Goal: Transaction & Acquisition: Download file/media

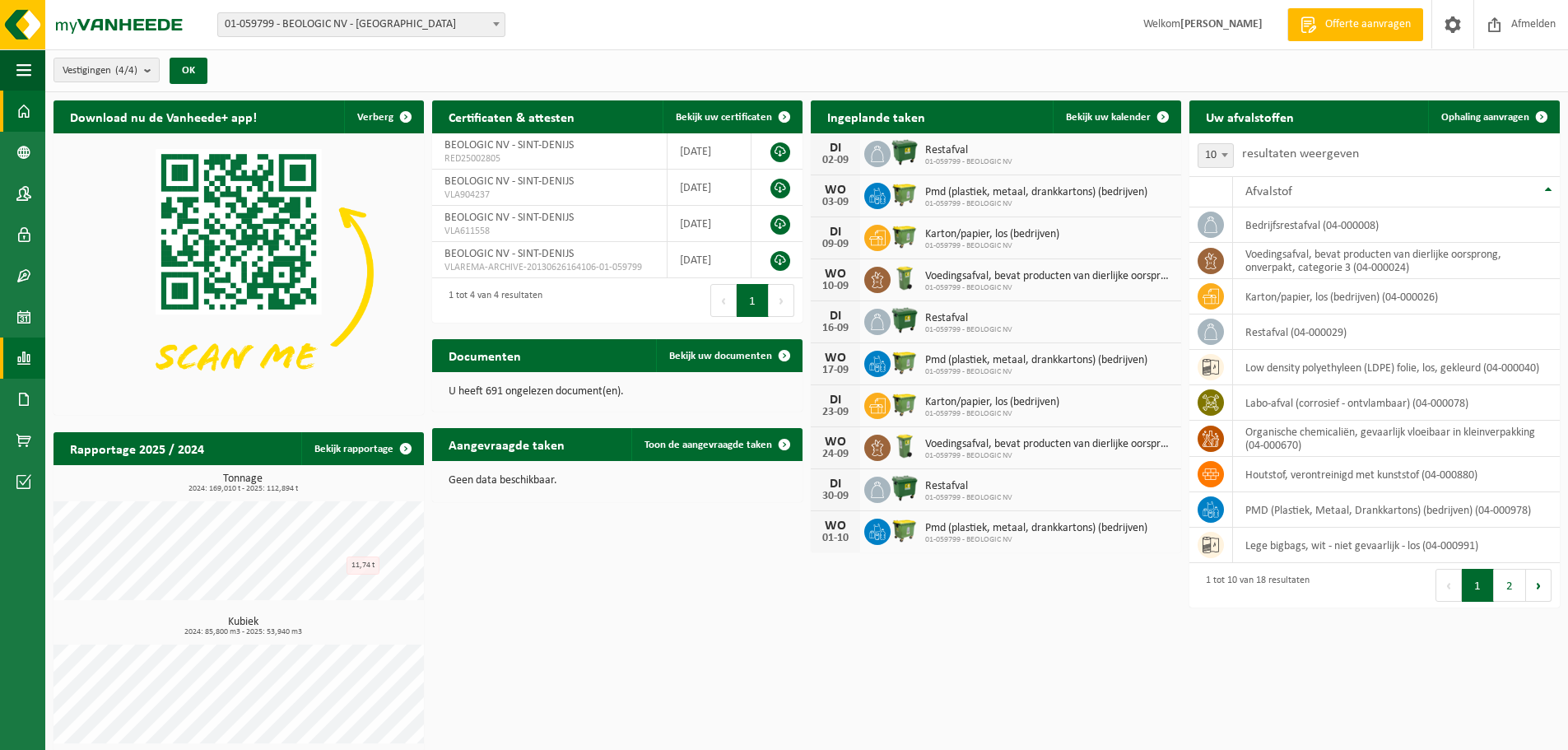
click at [15, 353] on link "Rapportage" at bounding box center [23, 357] width 45 height 41
click at [139, 393] on span "In lijstvorm" at bounding box center [125, 393] width 58 height 32
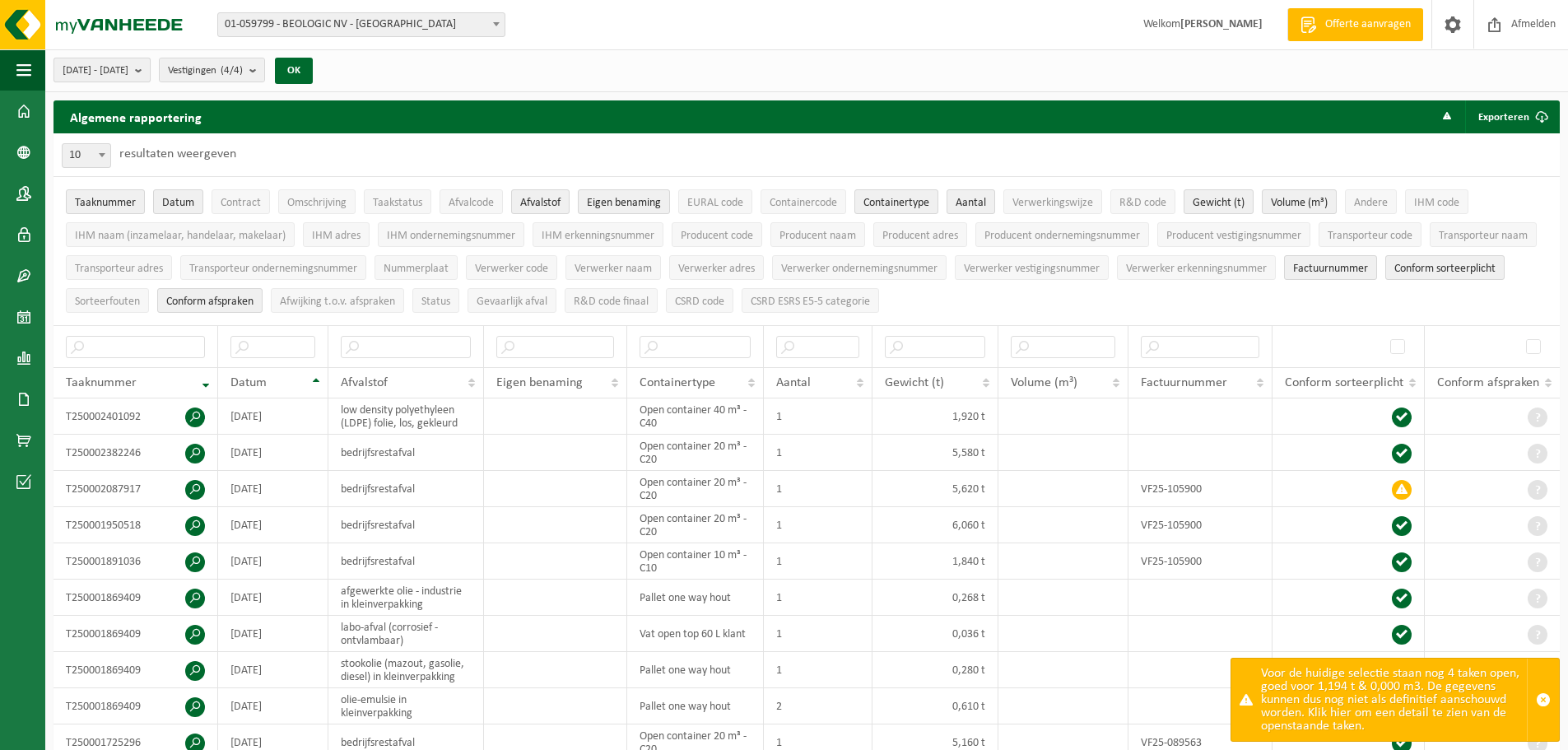
click at [116, 72] on span "[DATE] - [DATE]" at bounding box center [95, 71] width 66 height 24
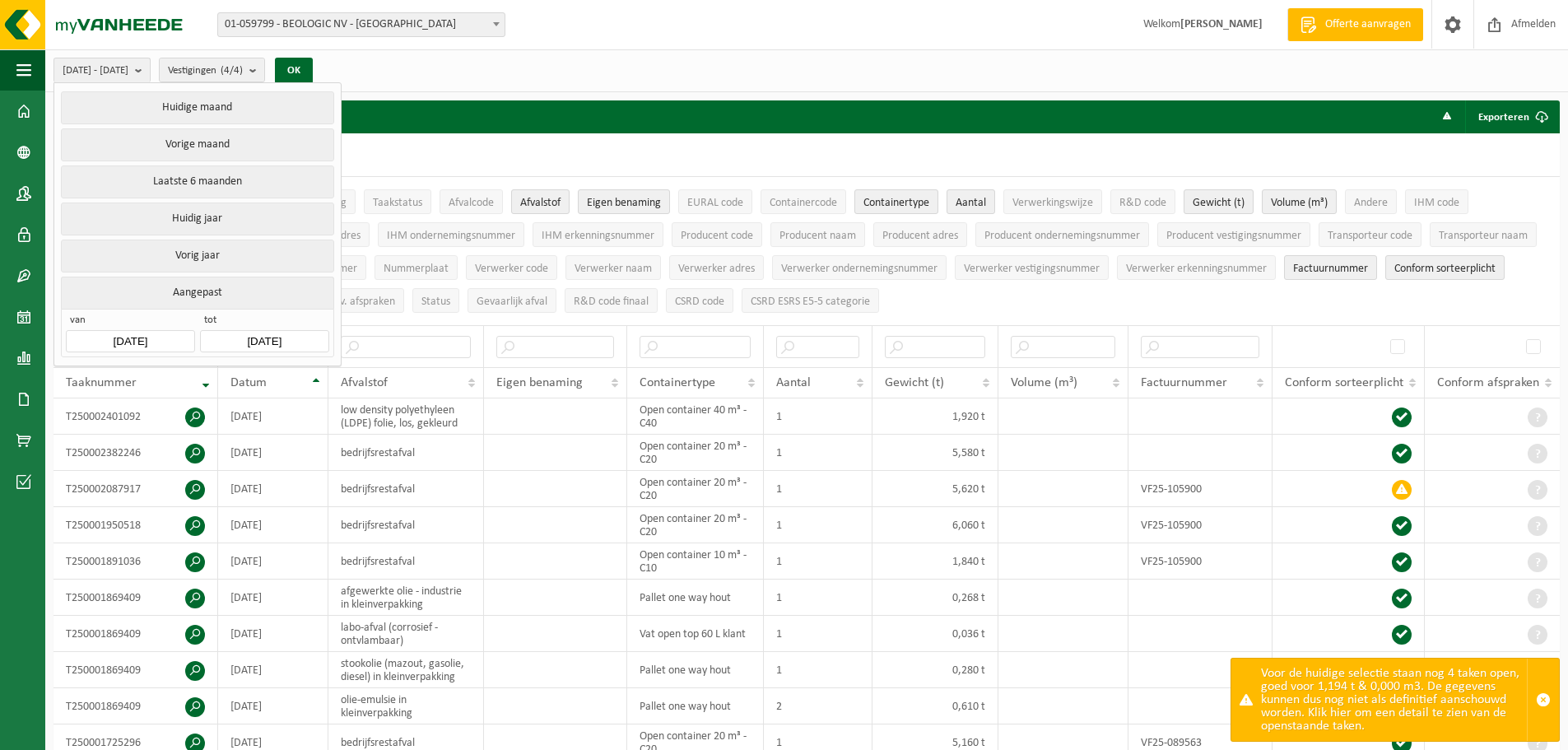
click at [154, 332] on input "[DATE]" at bounding box center [130, 341] width 128 height 23
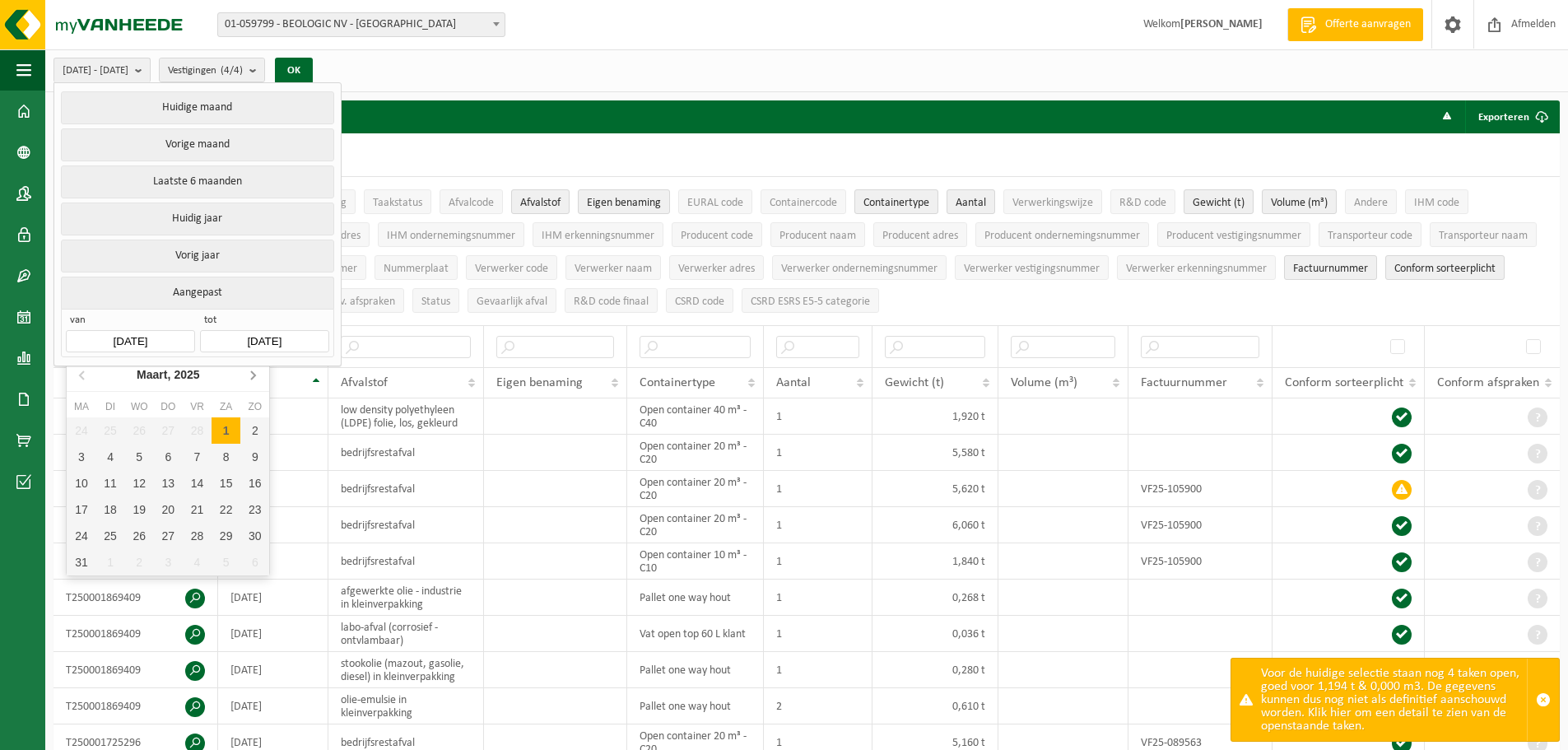
click at [255, 373] on icon at bounding box center [252, 374] width 26 height 26
click at [117, 430] on div "1" at bounding box center [110, 430] width 29 height 26
type input "[DATE]"
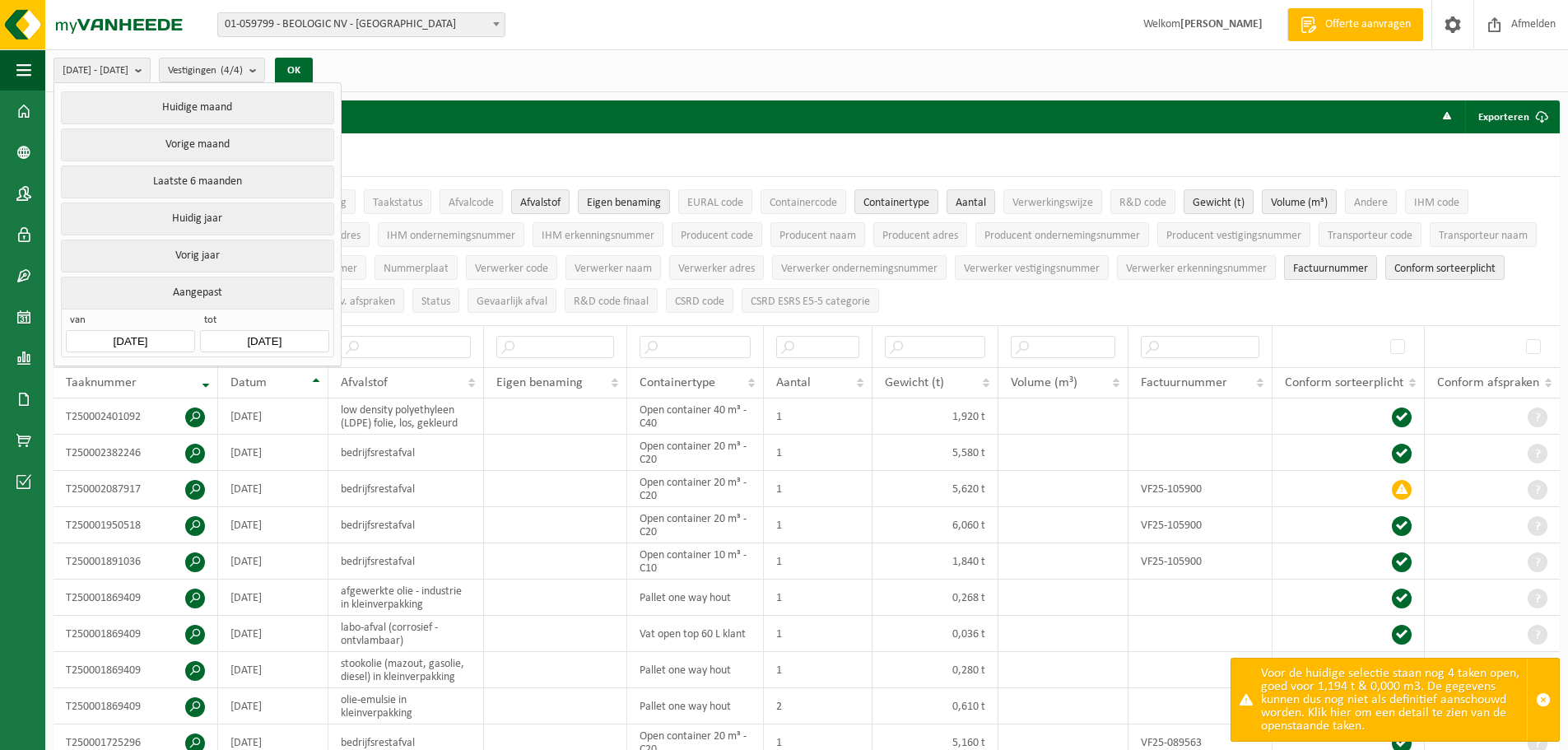
click at [255, 335] on input "[DATE]" at bounding box center [264, 341] width 128 height 23
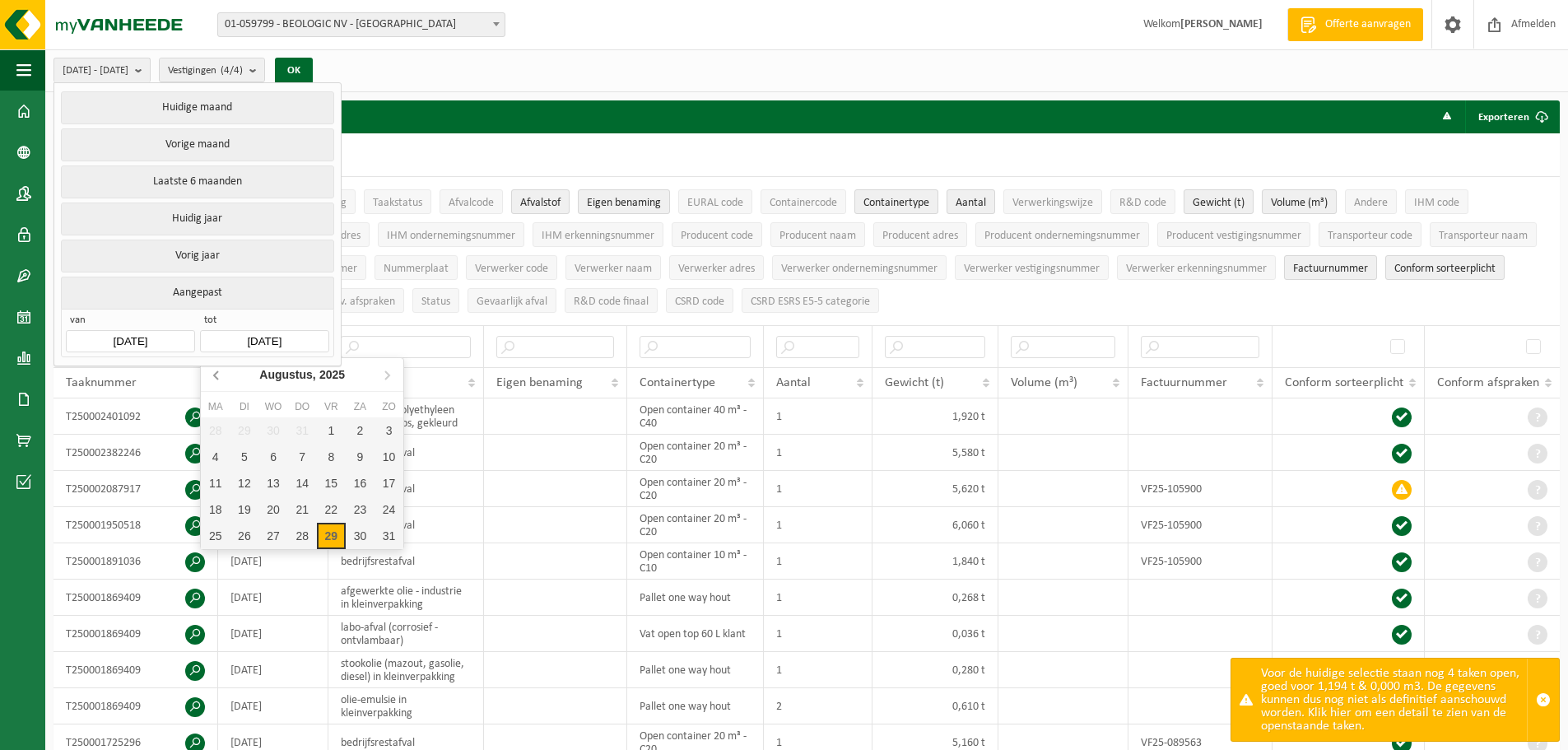
click at [214, 377] on icon at bounding box center [217, 374] width 26 height 26
click at [221, 568] on div "30" at bounding box center [215, 562] width 29 height 26
type input "[DATE]"
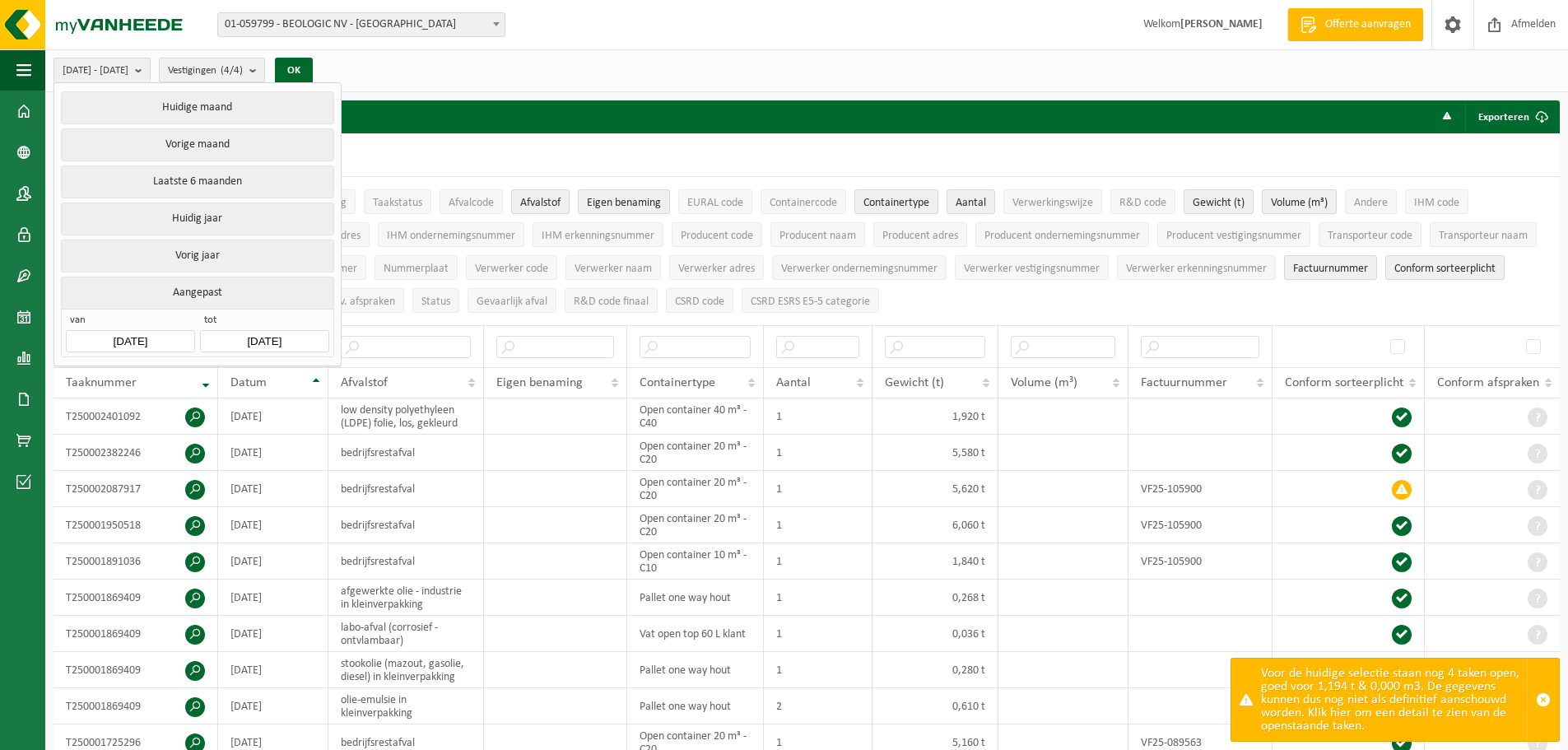
click at [265, 71] on button "Vestigingen (4/4)" at bounding box center [212, 70] width 106 height 24
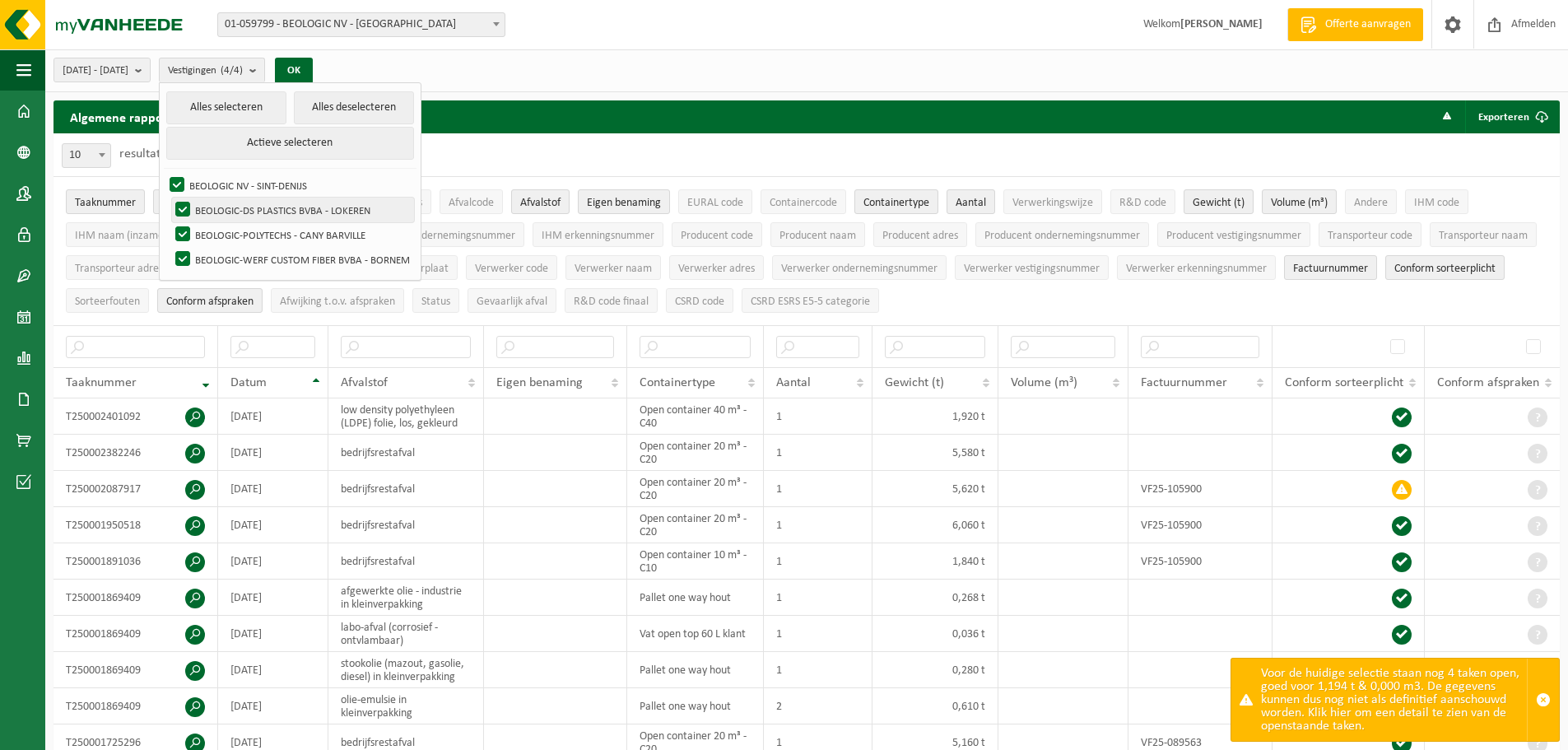
click at [251, 208] on label "BEOLOGIC-DS PLASTICS BVBA - LOKEREN" at bounding box center [292, 209] width 242 height 24
click at [169, 197] on input "BEOLOGIC-DS PLASTICS BVBA - LOKEREN" at bounding box center [168, 196] width 1 height 1
checkbox input "false"
click at [248, 233] on label "BEOLOGIC-POLYTECHS - CANY BARVILLE" at bounding box center [292, 234] width 242 height 24
click at [169, 223] on input "BEOLOGIC-POLYTECHS - CANY BARVILLE" at bounding box center [168, 222] width 1 height 1
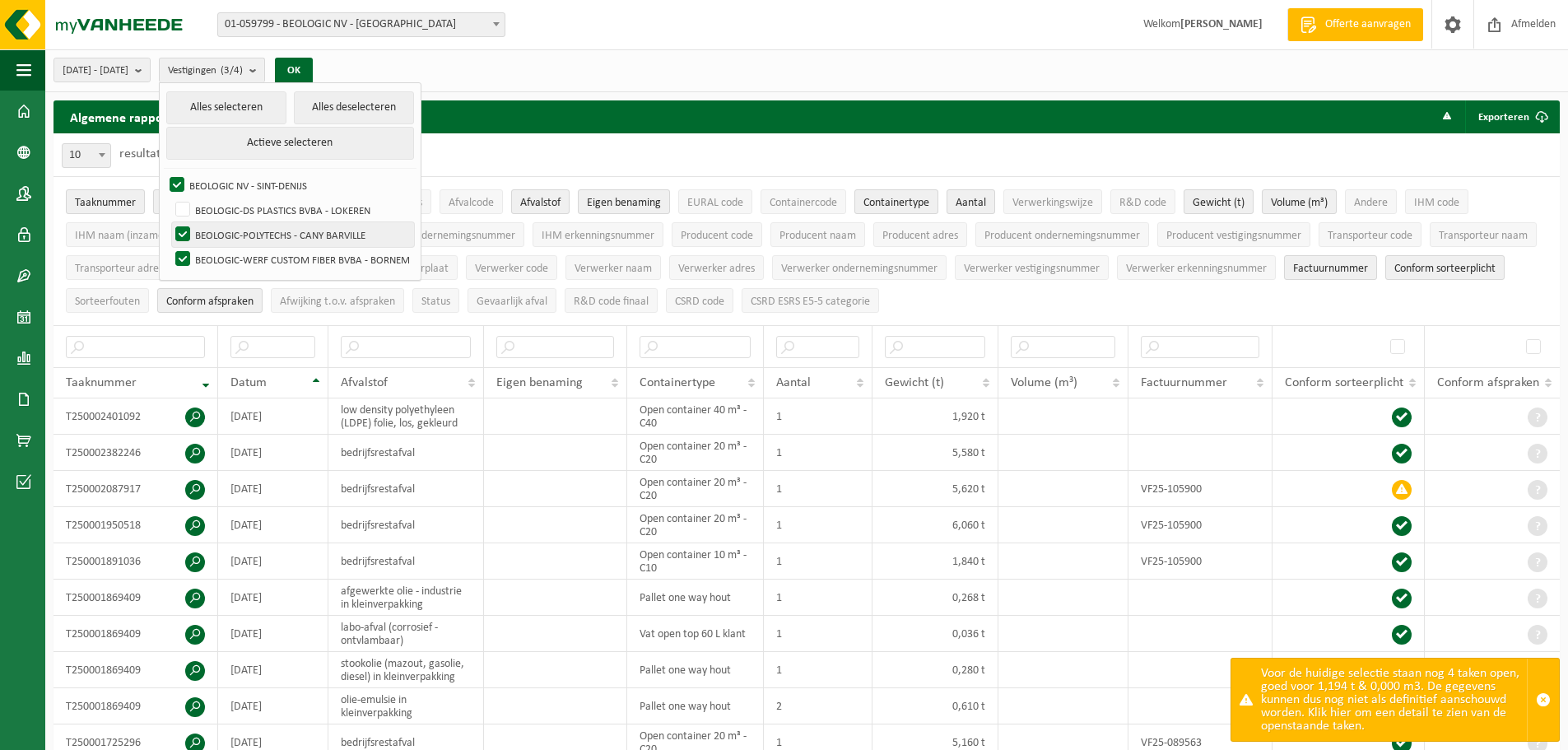
checkbox input "false"
click at [248, 253] on label "BEOLOGIC-WERF CUSTOM FIBER BVBA - BORNEM" at bounding box center [292, 259] width 242 height 24
click at [169, 247] on input "BEOLOGIC-WERF CUSTOM FIBER BVBA - BORNEM" at bounding box center [168, 246] width 1 height 1
checkbox input "false"
click at [313, 76] on button "OK" at bounding box center [294, 71] width 38 height 26
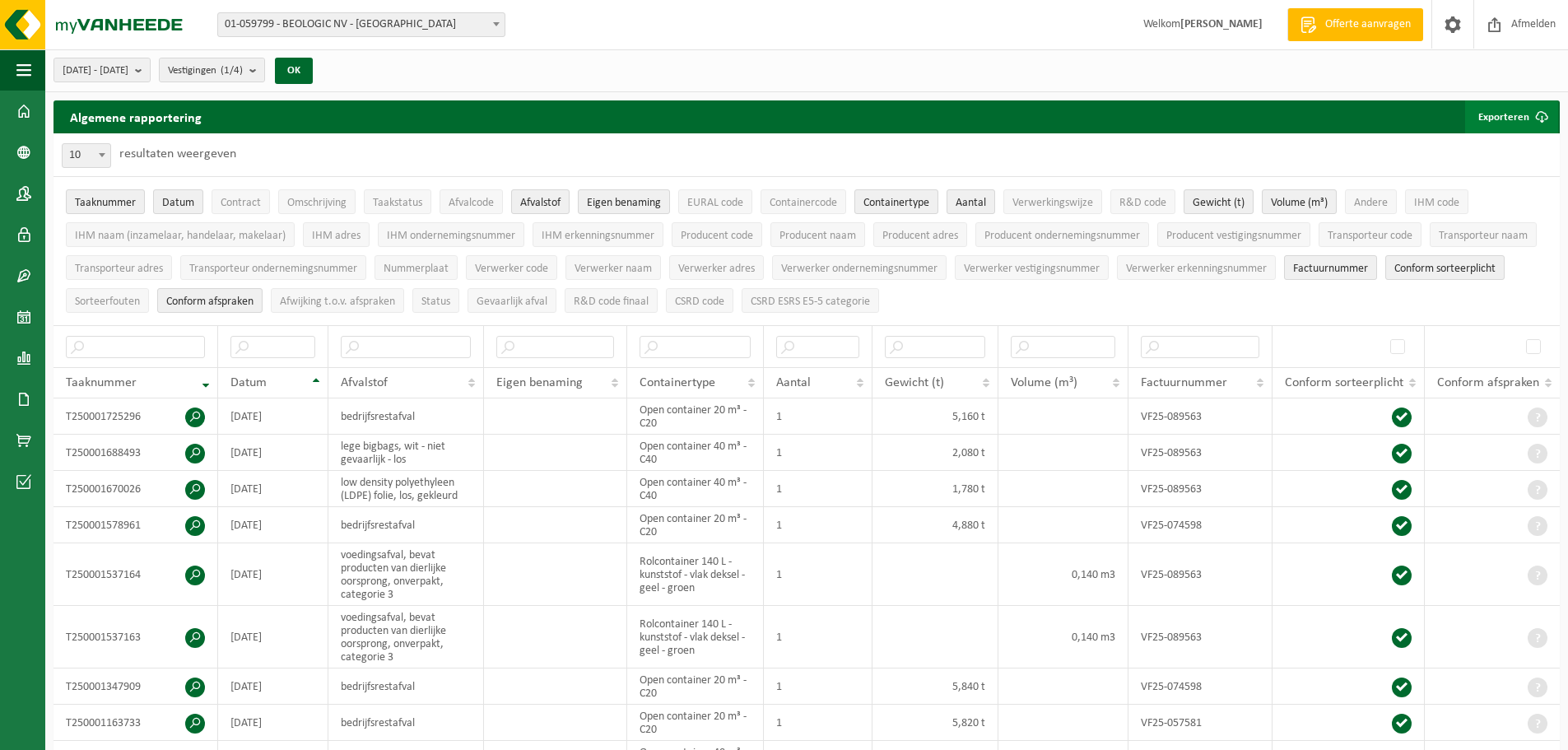
click at [1524, 111] on button "Exporteren" at bounding box center [1511, 117] width 93 height 33
click at [1498, 174] on link "Alle beschikbare kolommen" at bounding box center [1482, 183] width 149 height 33
